Goal: Transaction & Acquisition: Book appointment/travel/reservation

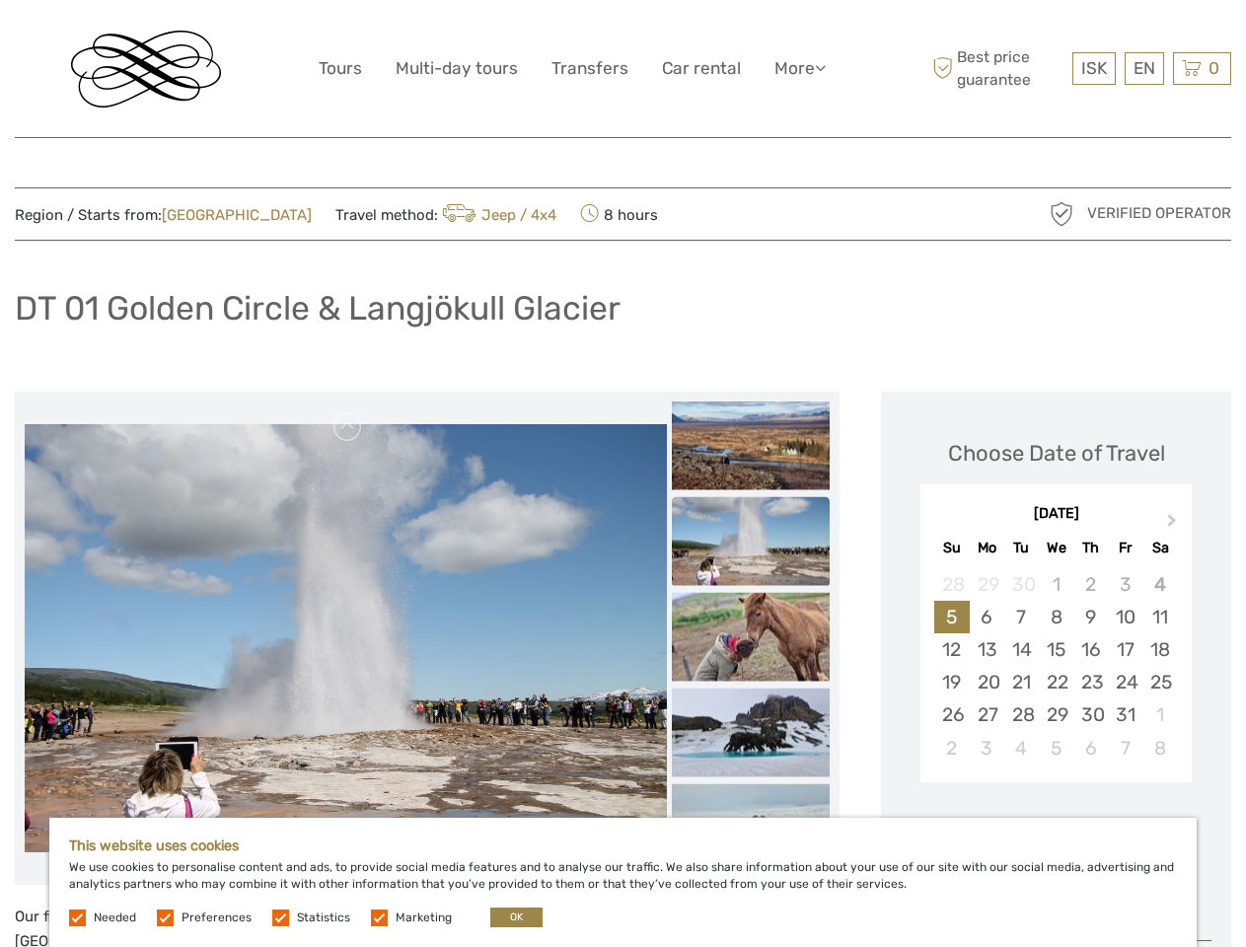
click at [798, 68] on link "More" at bounding box center [799, 68] width 51 height 29
click at [822, 67] on icon at bounding box center [820, 67] width 11 height 17
click at [1093, 68] on span "ISK" at bounding box center [1094, 68] width 26 height 20
click at [1143, 68] on div "EN English Español Deutsch" at bounding box center [1143, 68] width 39 height 33
click at [1201, 68] on div "0 Items Total 0 ISK Checkout The shopping cart is empty." at bounding box center [1202, 68] width 58 height 33
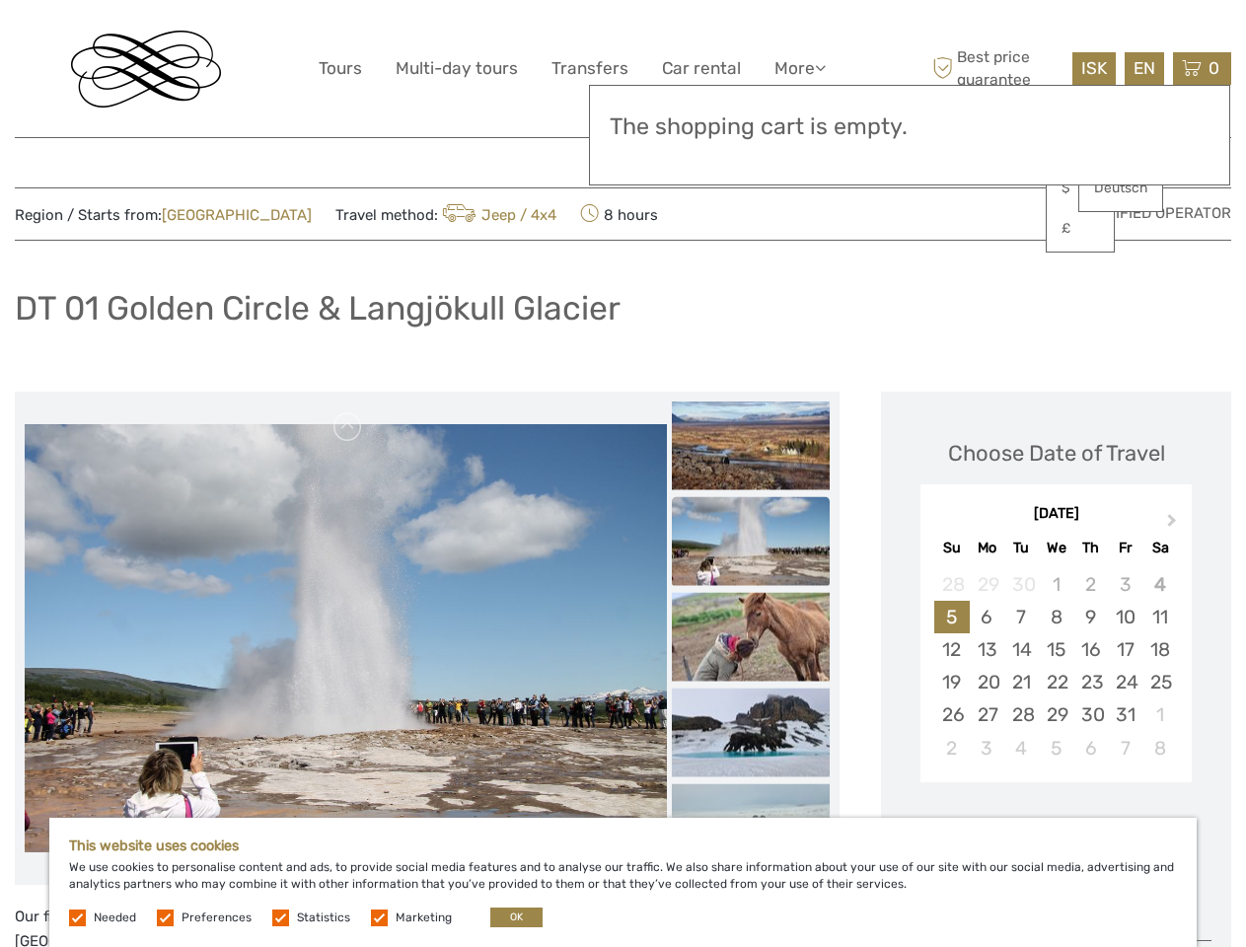
click at [345, 638] on img at bounding box center [346, 638] width 642 height 428
click at [348, 427] on link at bounding box center [348, 427] width 32 height 32
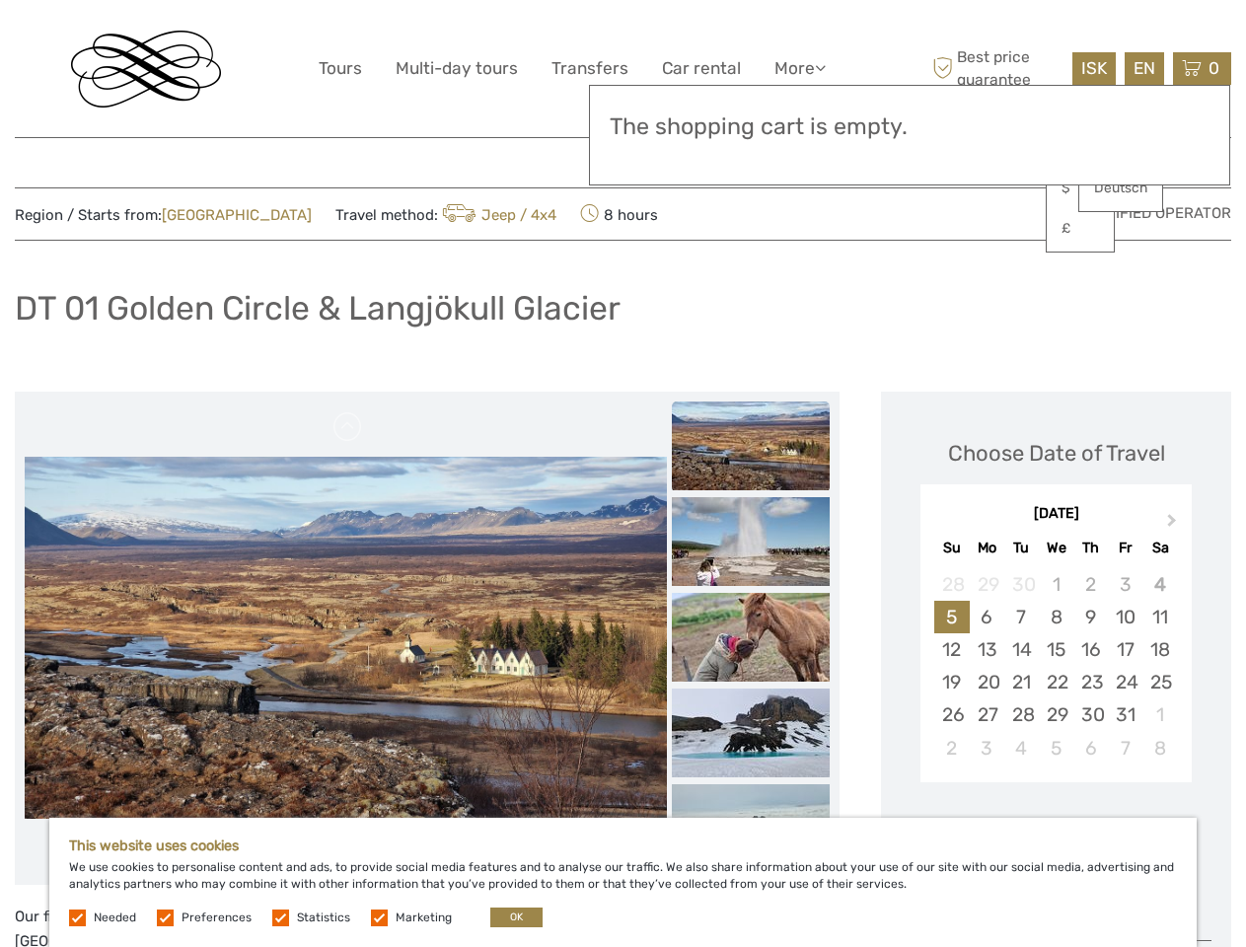
click at [751, 160] on div "Items Total 0 ISK Checkout The shopping cart is empty." at bounding box center [909, 135] width 641 height 101
click at [751, 159] on div "Items Total 0 ISK Checkout The shopping cart is empty." at bounding box center [909, 135] width 641 height 101
